Goal: Information Seeking & Learning: Check status

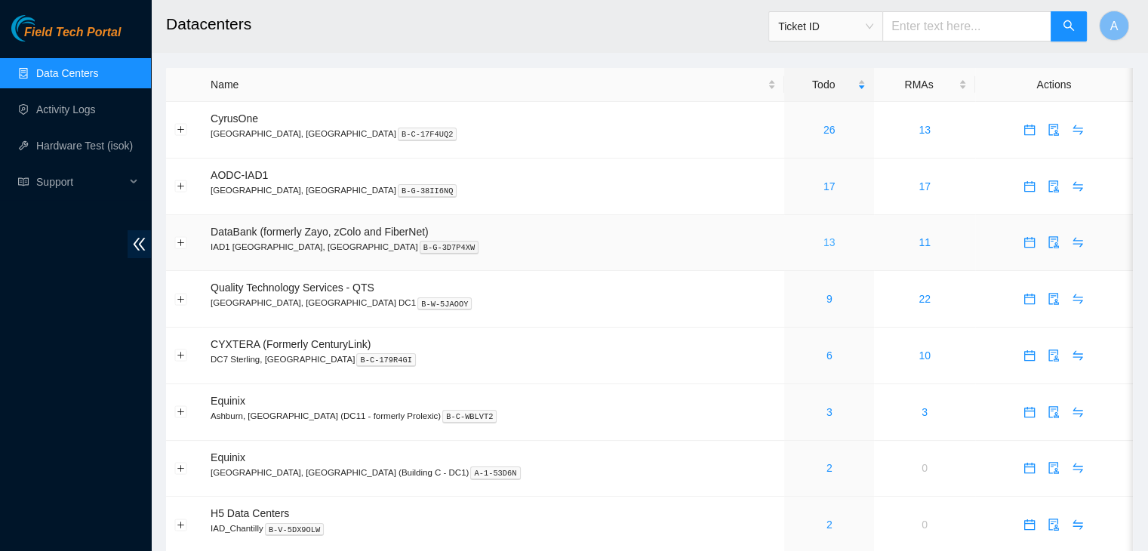
click at [824, 246] on link "13" at bounding box center [830, 242] width 12 height 12
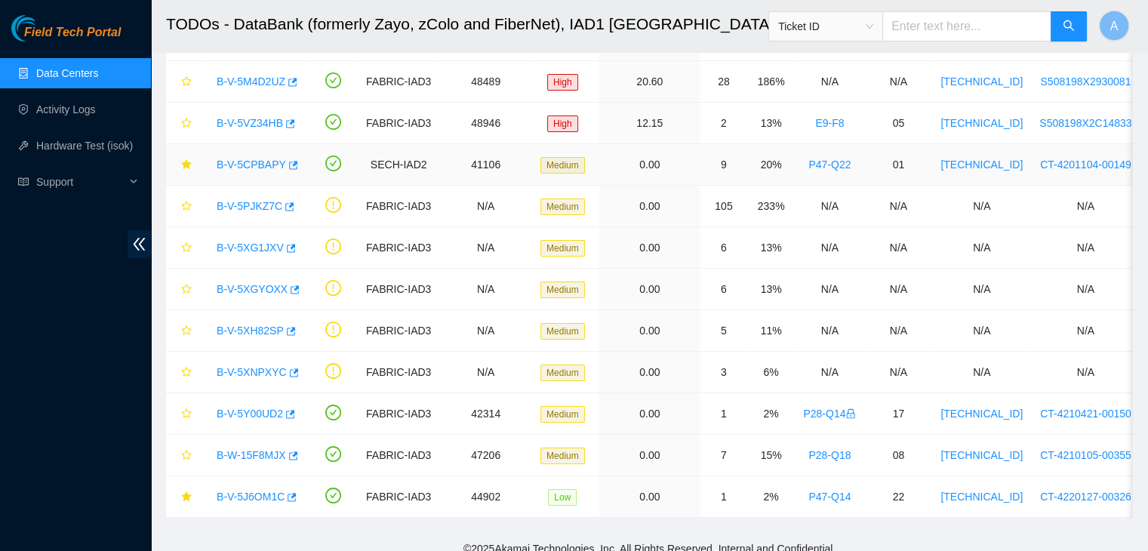
scroll to position [208, 0]
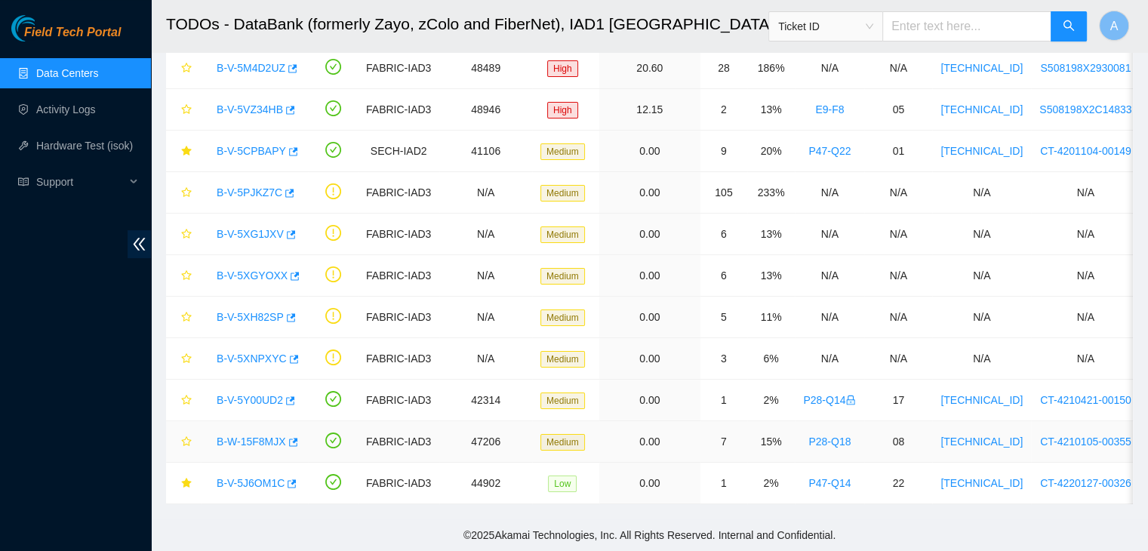
click at [263, 436] on link "B-W-15F8MJX" at bounding box center [251, 442] width 69 height 12
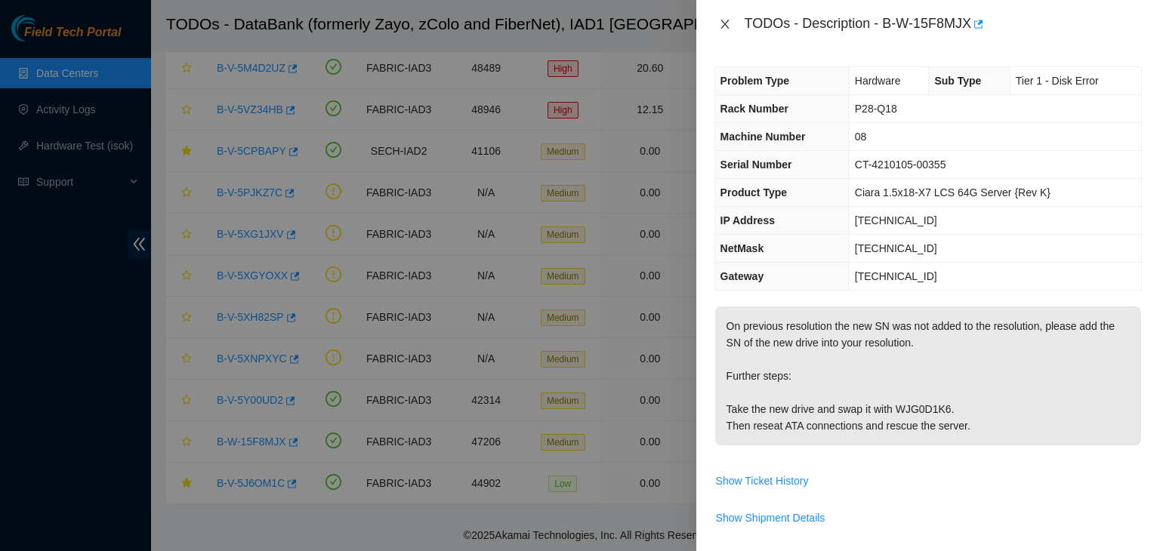
click at [728, 24] on icon "close" at bounding box center [725, 24] width 12 height 12
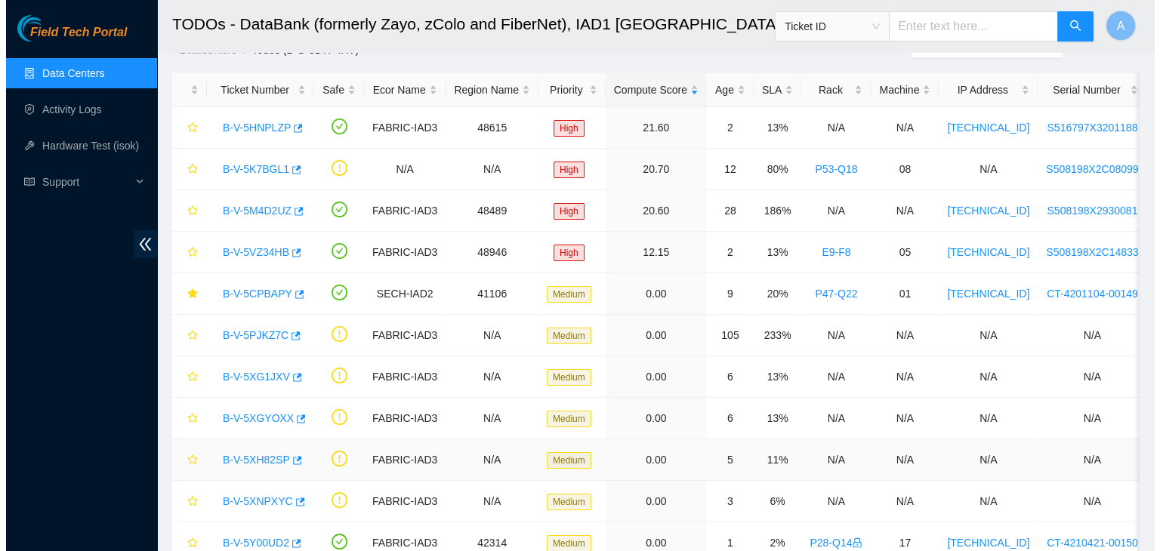
scroll to position [51, 0]
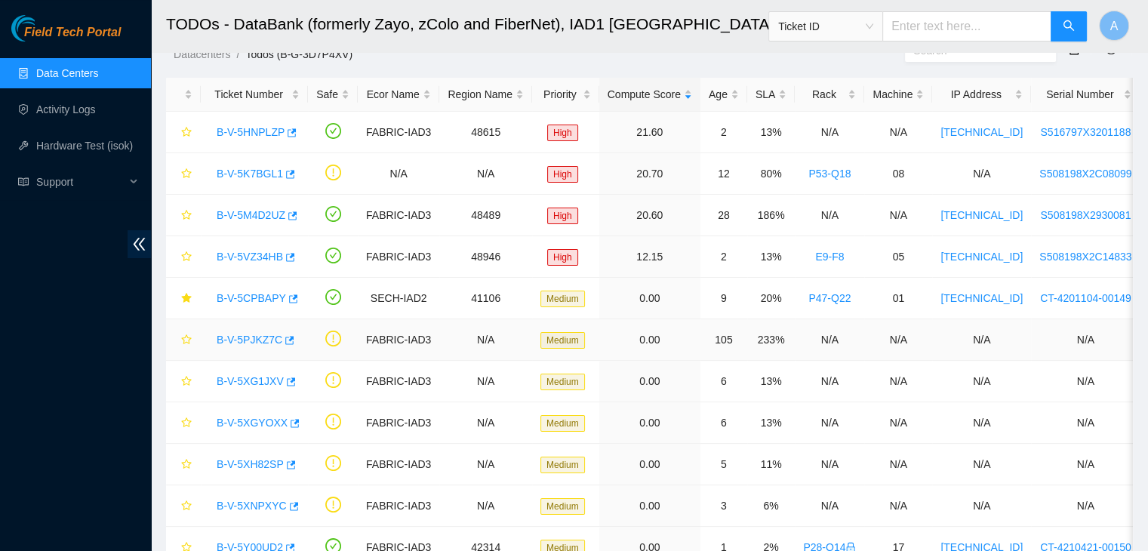
click at [249, 340] on link "B-V-5PJKZ7C" at bounding box center [250, 340] width 66 height 12
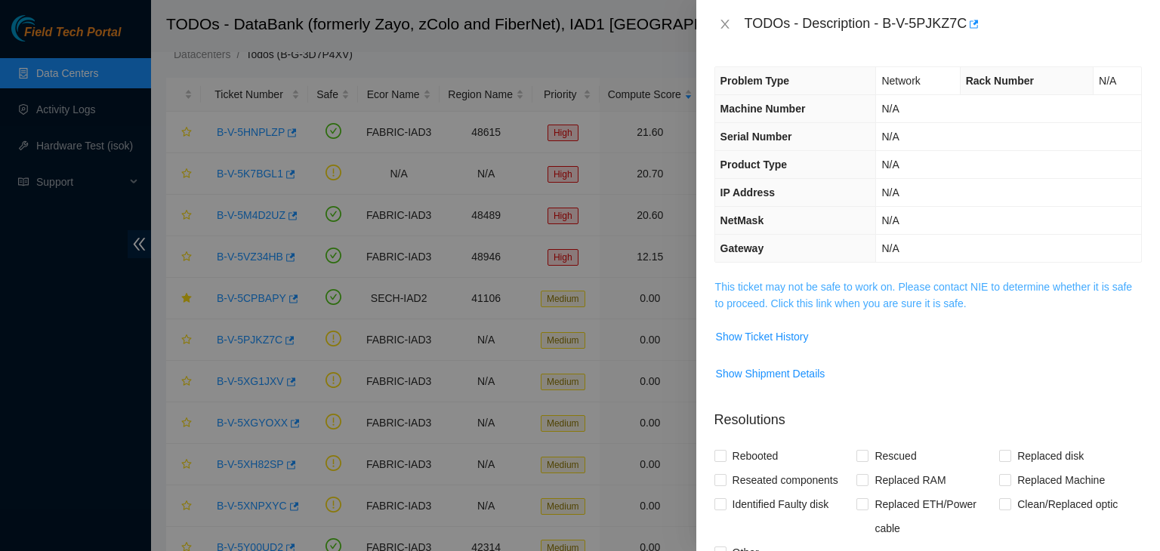
click at [763, 306] on link "This ticket may not be safe to work on. Please contact NIE to determine whether…" at bounding box center [923, 295] width 417 height 29
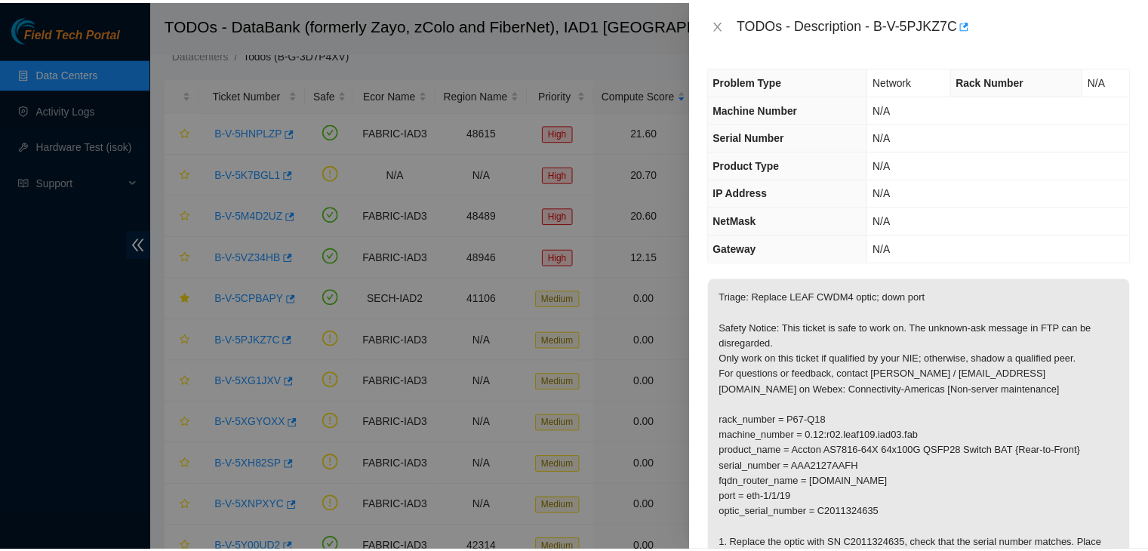
scroll to position [160, 0]
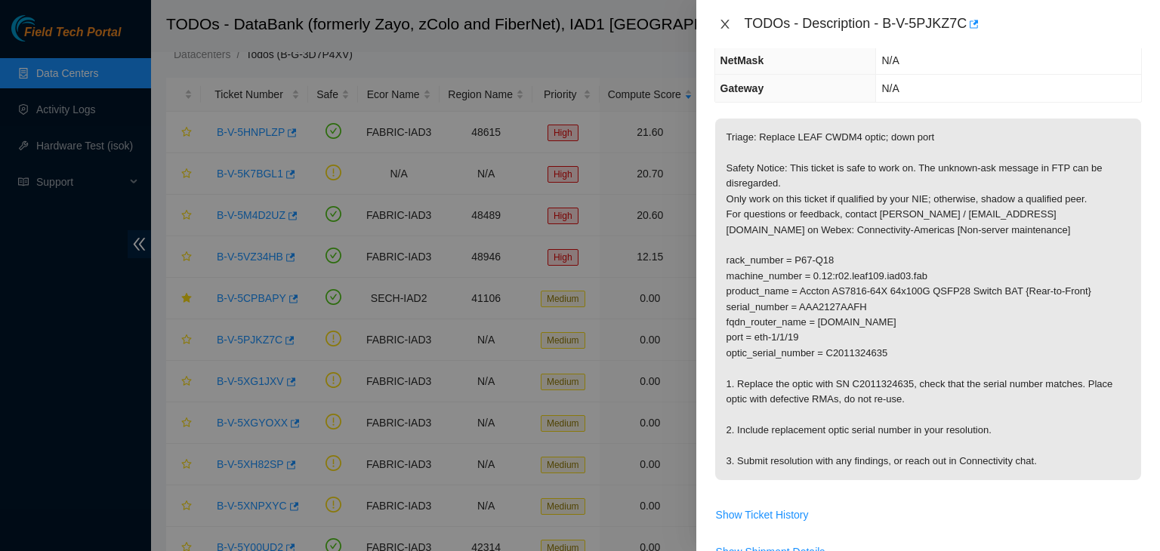
click at [732, 28] on button "Close" at bounding box center [724, 24] width 21 height 14
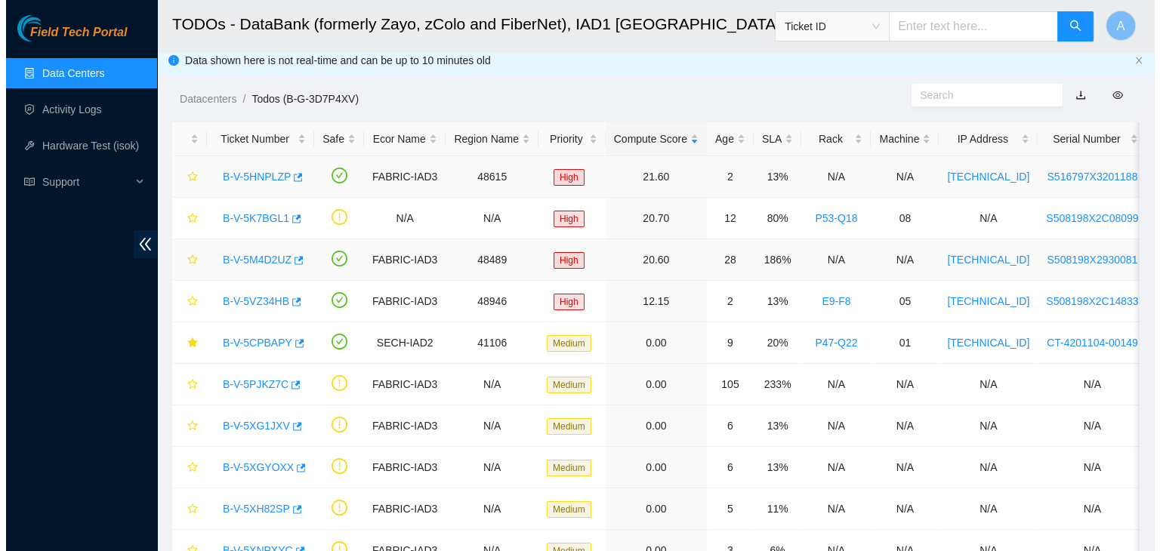
scroll to position [5, 0]
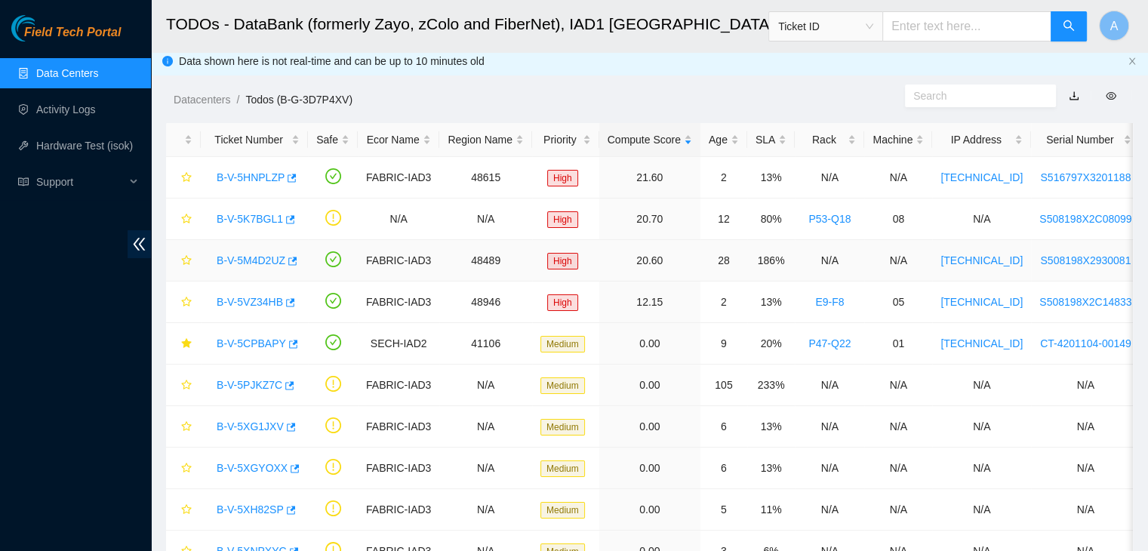
click at [263, 254] on link "B-V-5M4D2UZ" at bounding box center [251, 260] width 69 height 12
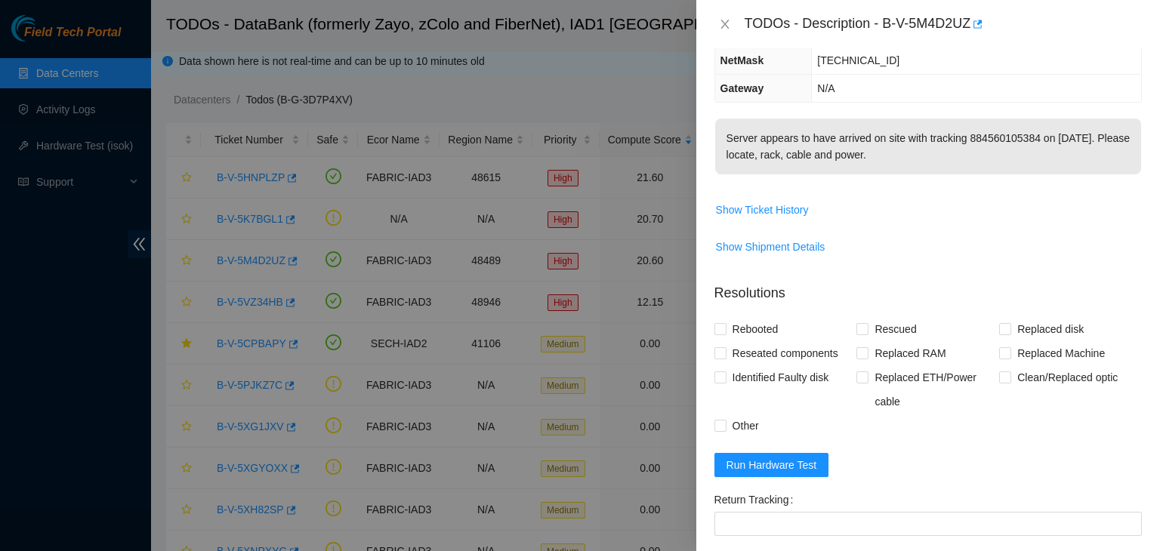
scroll to position [0, 0]
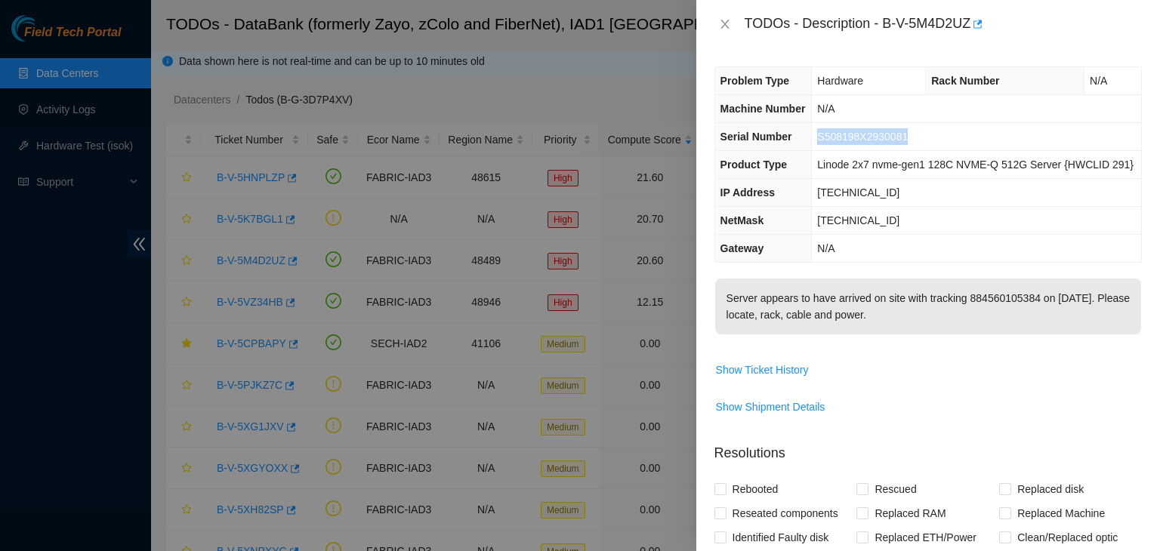
drag, startPoint x: 818, startPoint y: 137, endPoint x: 906, endPoint y: 131, distance: 87.8
click at [906, 131] on td "S508198X2930081" at bounding box center [976, 137] width 329 height 28
click at [794, 372] on span "Show Ticket History" at bounding box center [762, 370] width 93 height 17
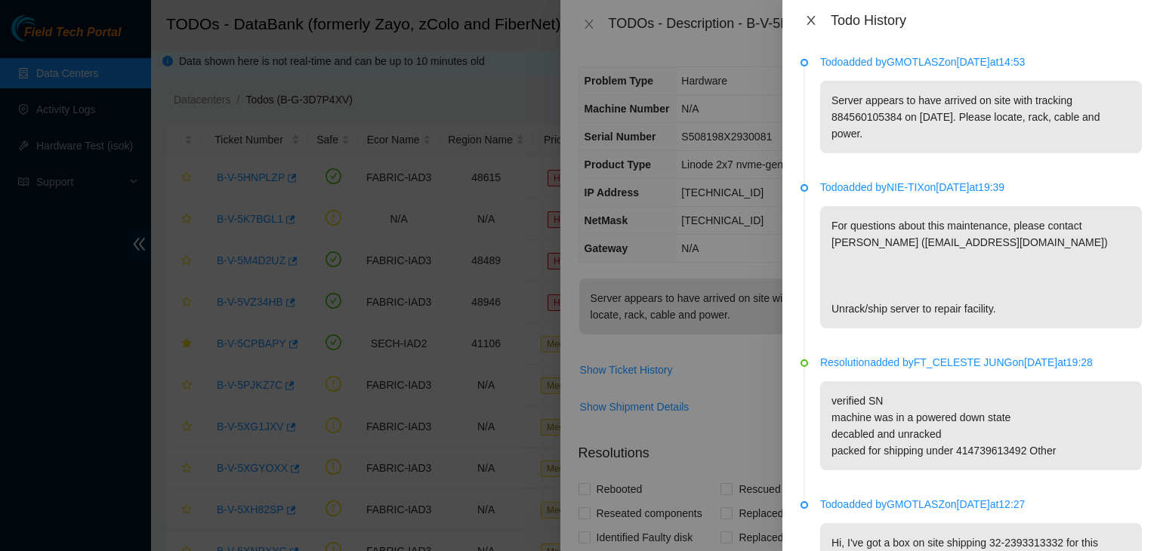
click at [811, 22] on icon "close" at bounding box center [811, 20] width 12 height 12
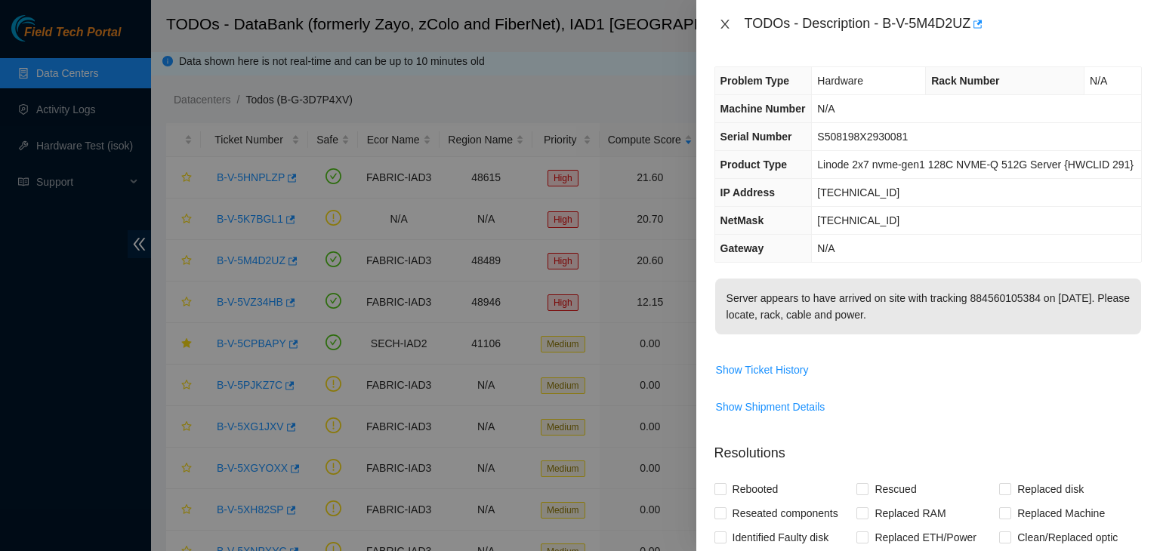
click at [731, 21] on button "Close" at bounding box center [724, 24] width 21 height 14
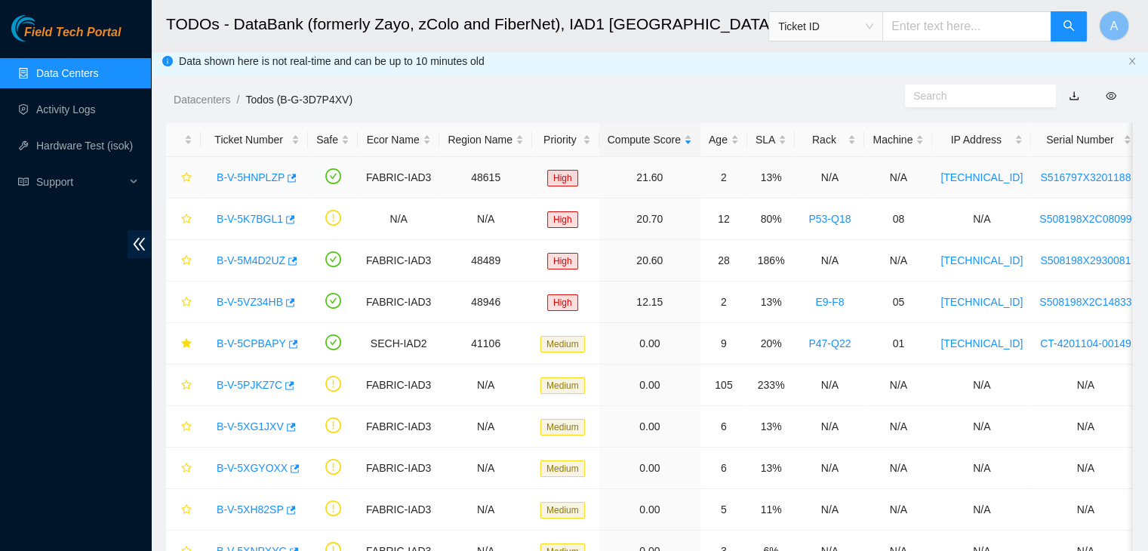
click at [231, 171] on link "B-V-5HNPLZP" at bounding box center [251, 177] width 68 height 12
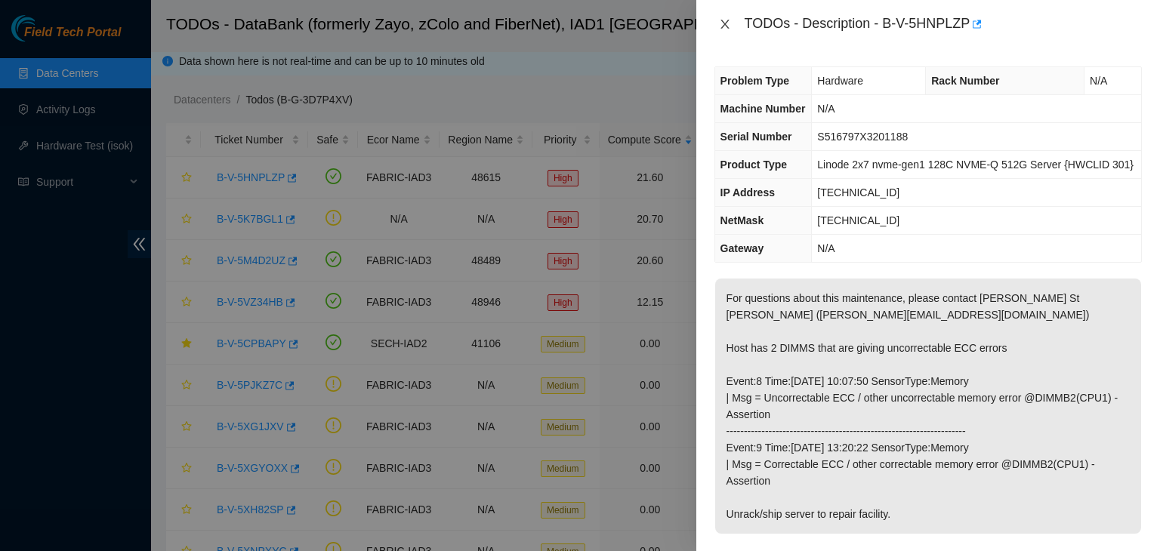
click at [722, 19] on icon "close" at bounding box center [725, 24] width 12 height 12
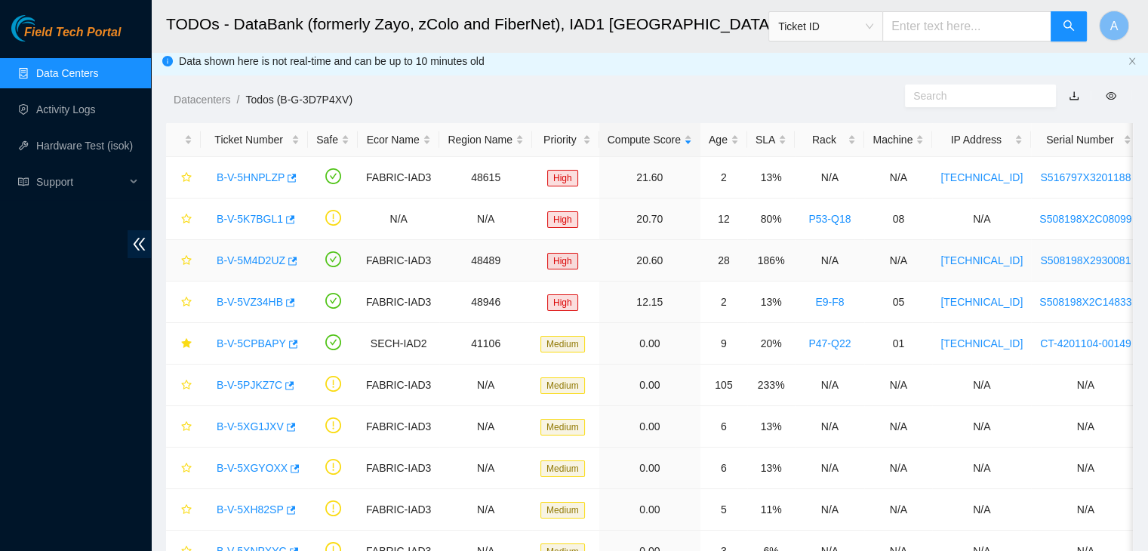
click at [261, 256] on link "B-V-5M4D2UZ" at bounding box center [251, 260] width 69 height 12
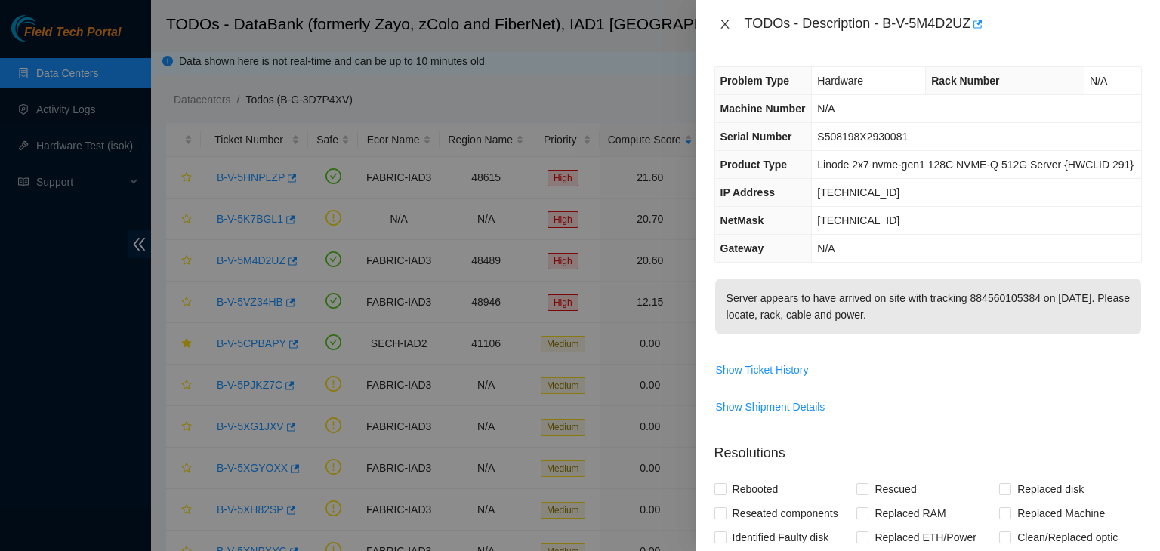
click at [722, 23] on icon "close" at bounding box center [725, 24] width 12 height 12
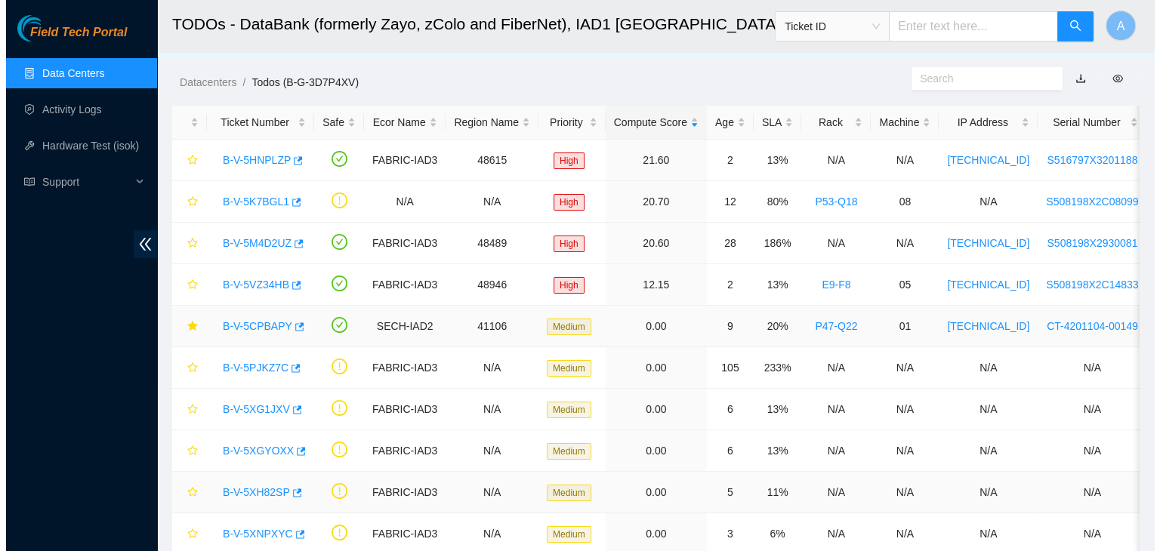
scroll to position [22, 0]
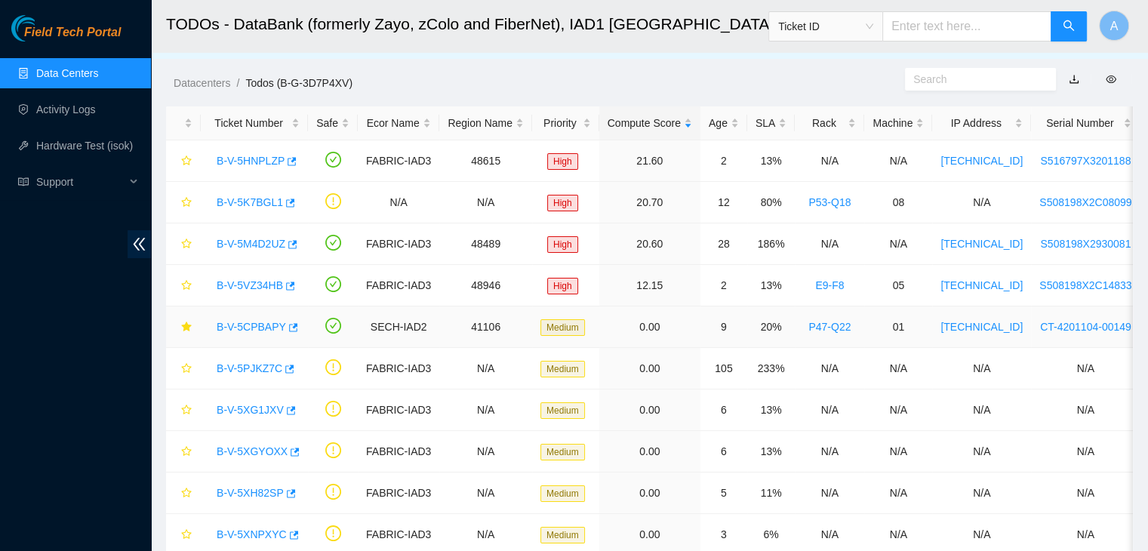
click at [248, 328] on link "B-V-5CPBAPY" at bounding box center [251, 327] width 69 height 12
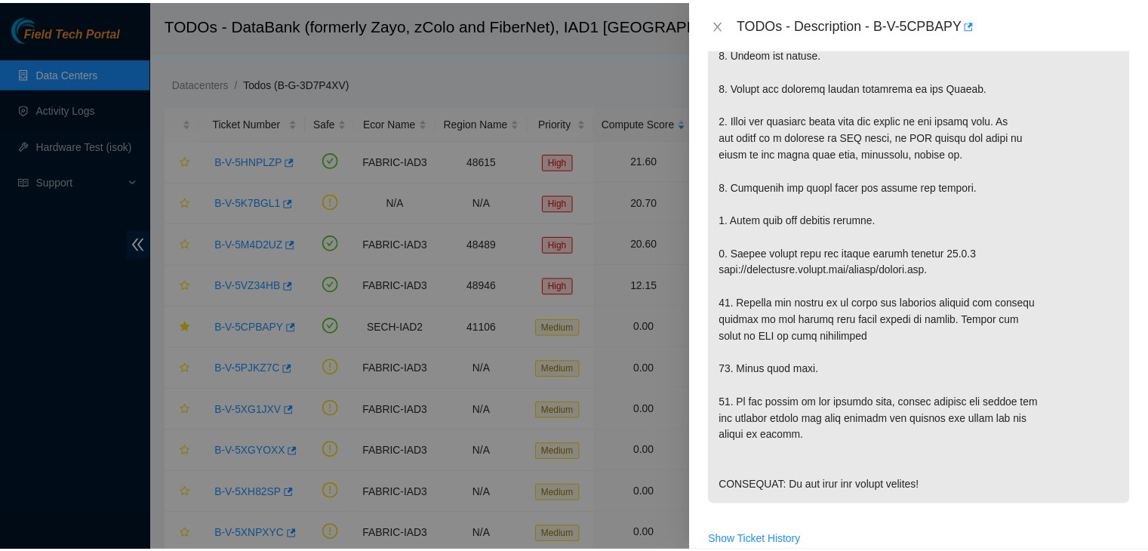
scroll to position [507, 0]
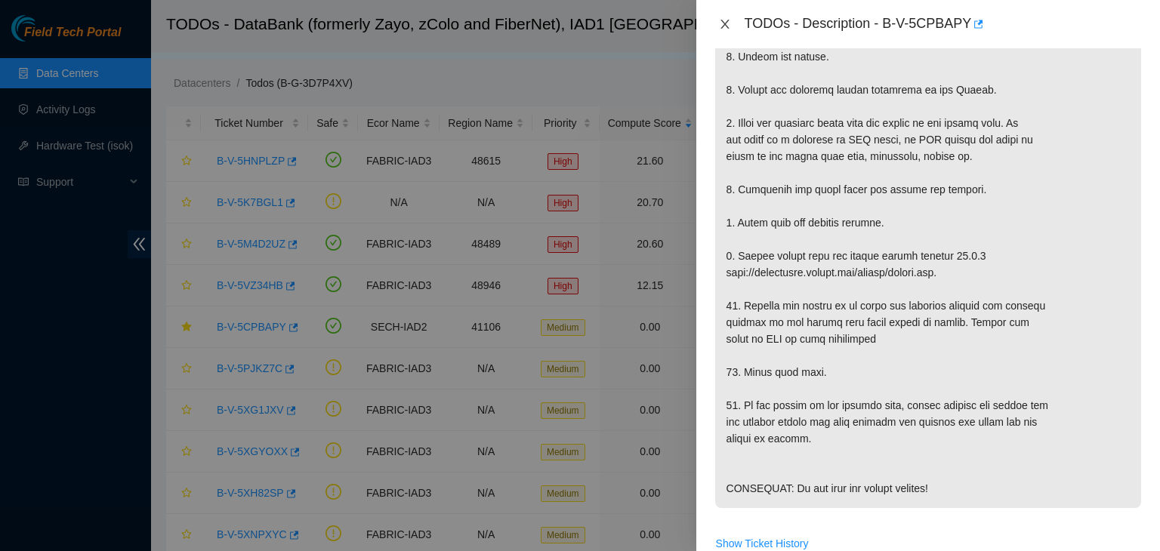
click at [722, 31] on button "Close" at bounding box center [724, 24] width 21 height 14
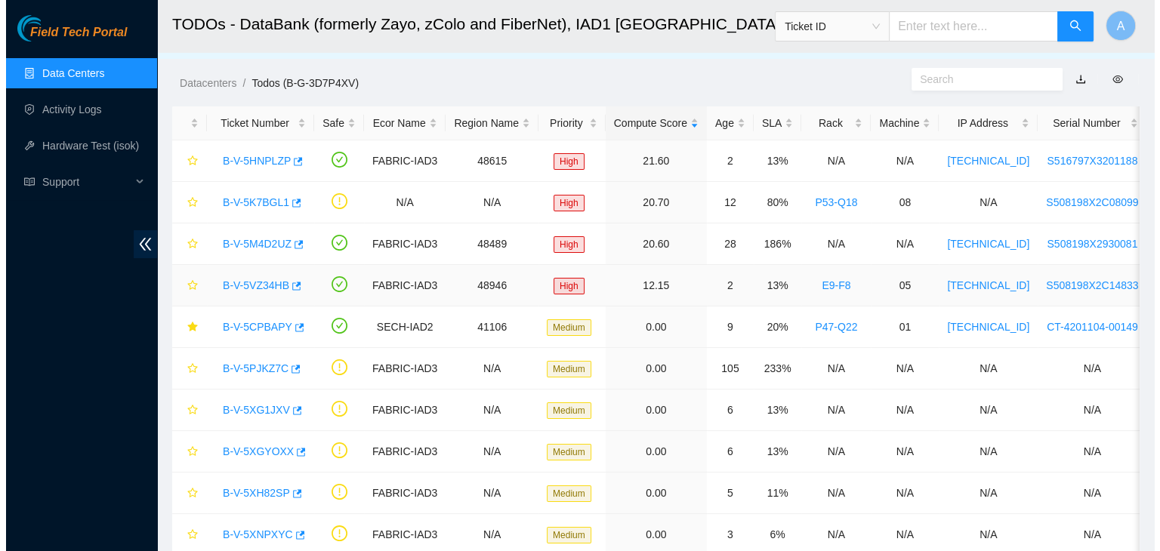
scroll to position [444, 0]
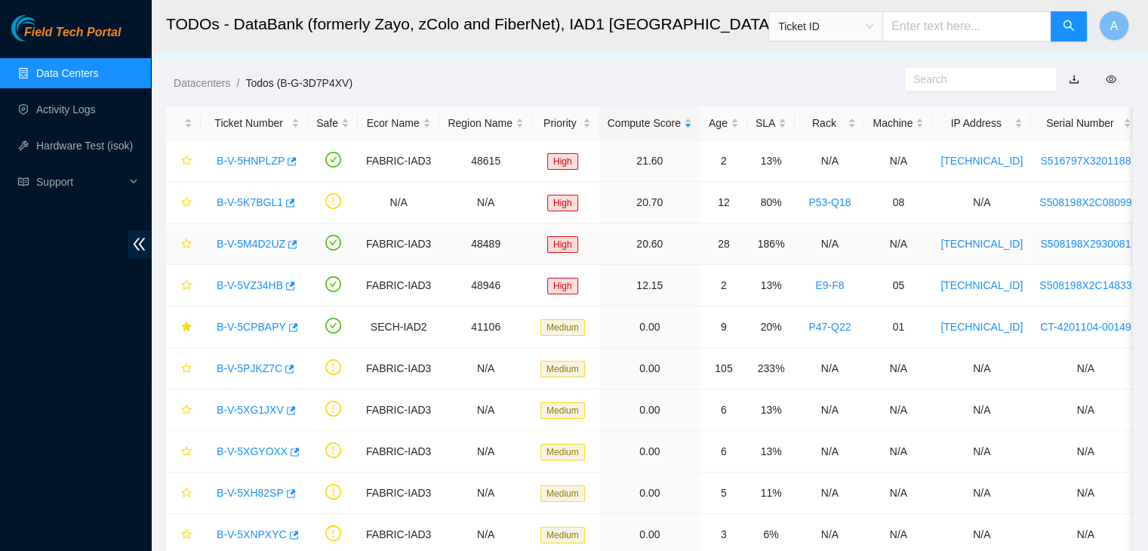
click at [248, 238] on link "B-V-5M4D2UZ" at bounding box center [251, 244] width 69 height 12
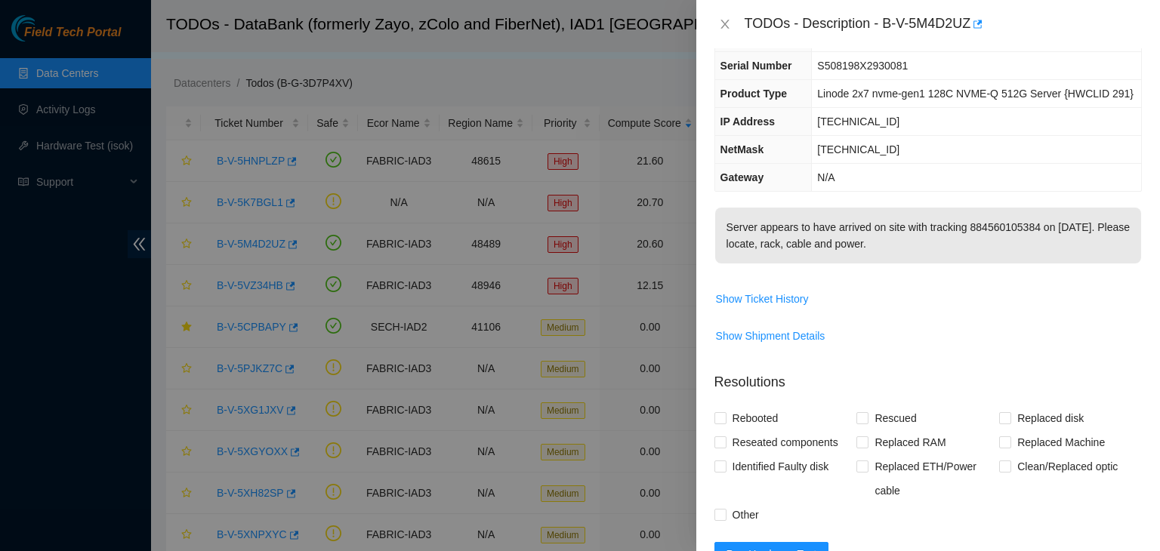
scroll to position [72, 0]
